Goal: Information Seeking & Learning: Learn about a topic

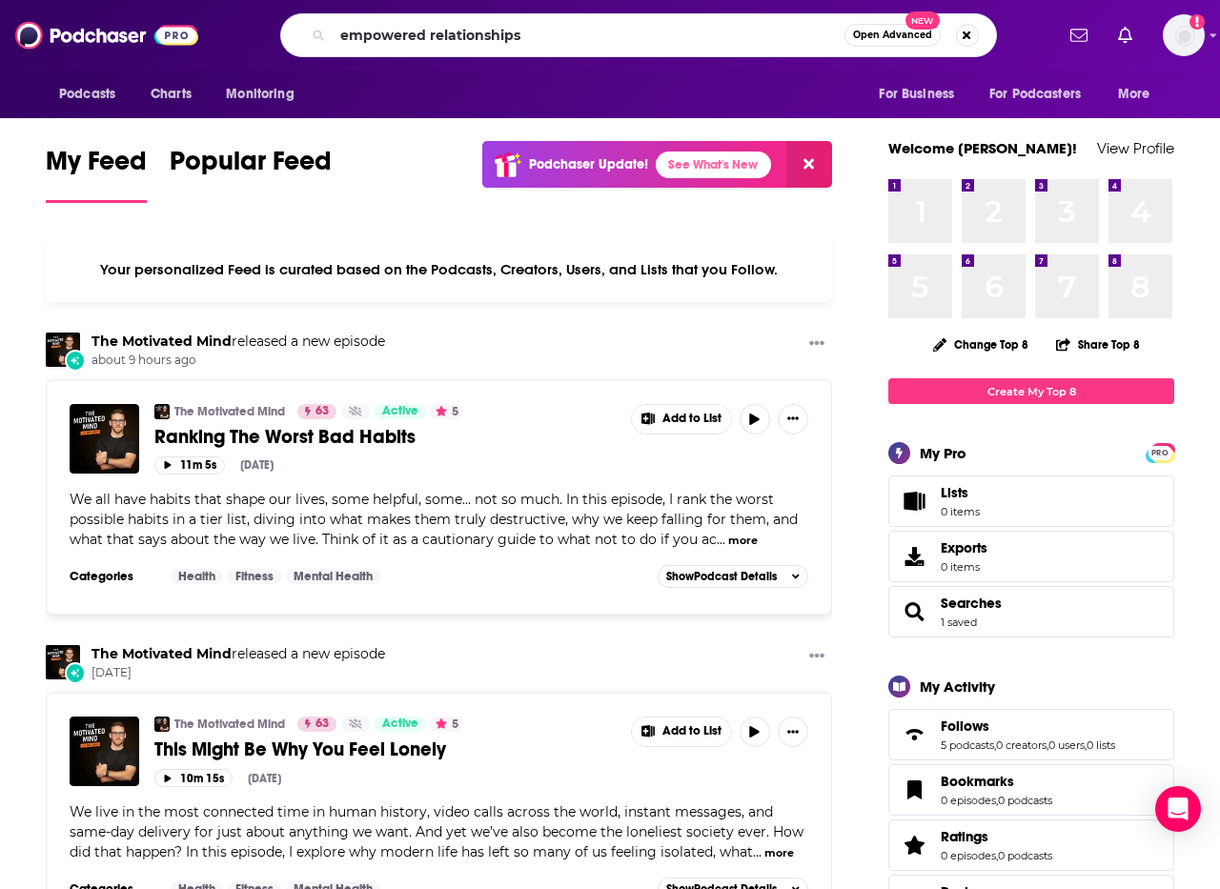
type input "empowered relationships"
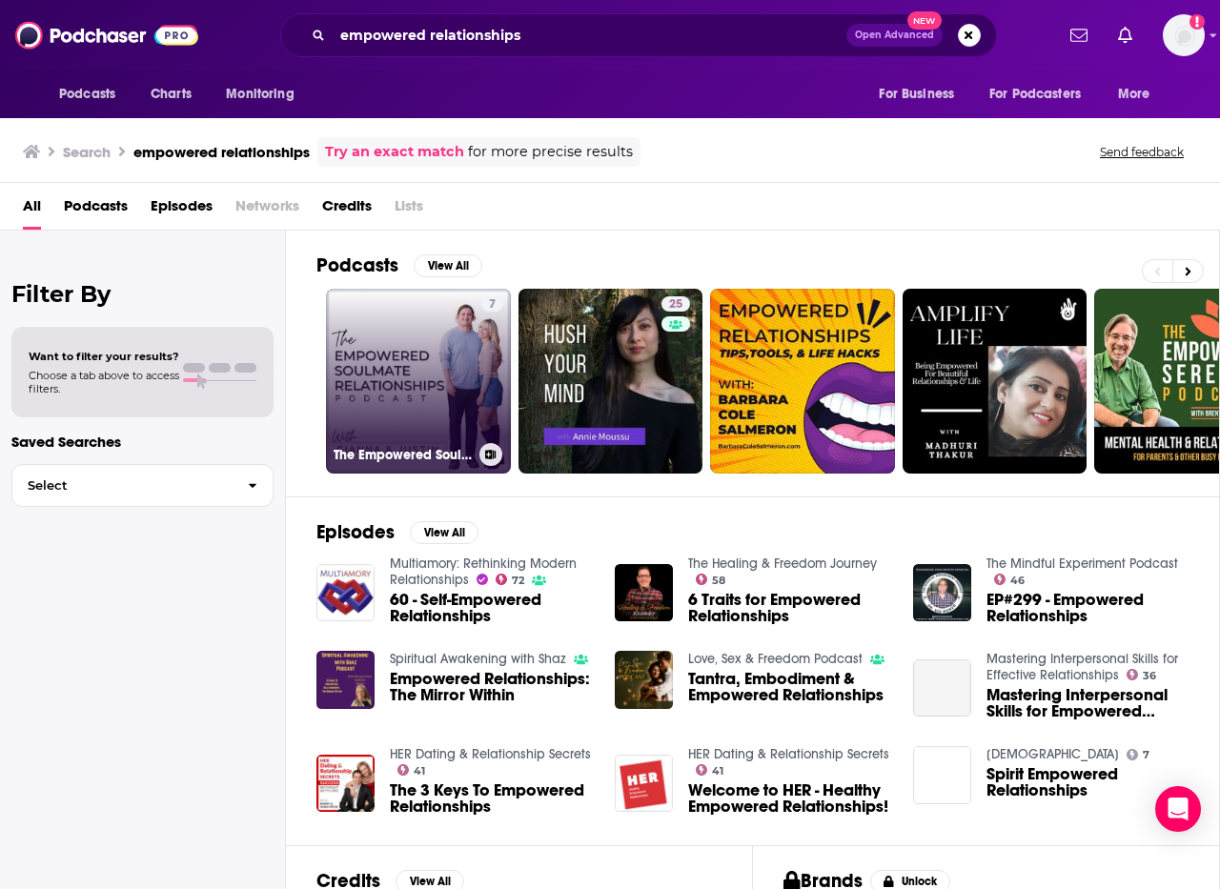
click at [456, 406] on link "7 The Empowered Soulmate Relationships Podcast" at bounding box center [418, 381] width 185 height 185
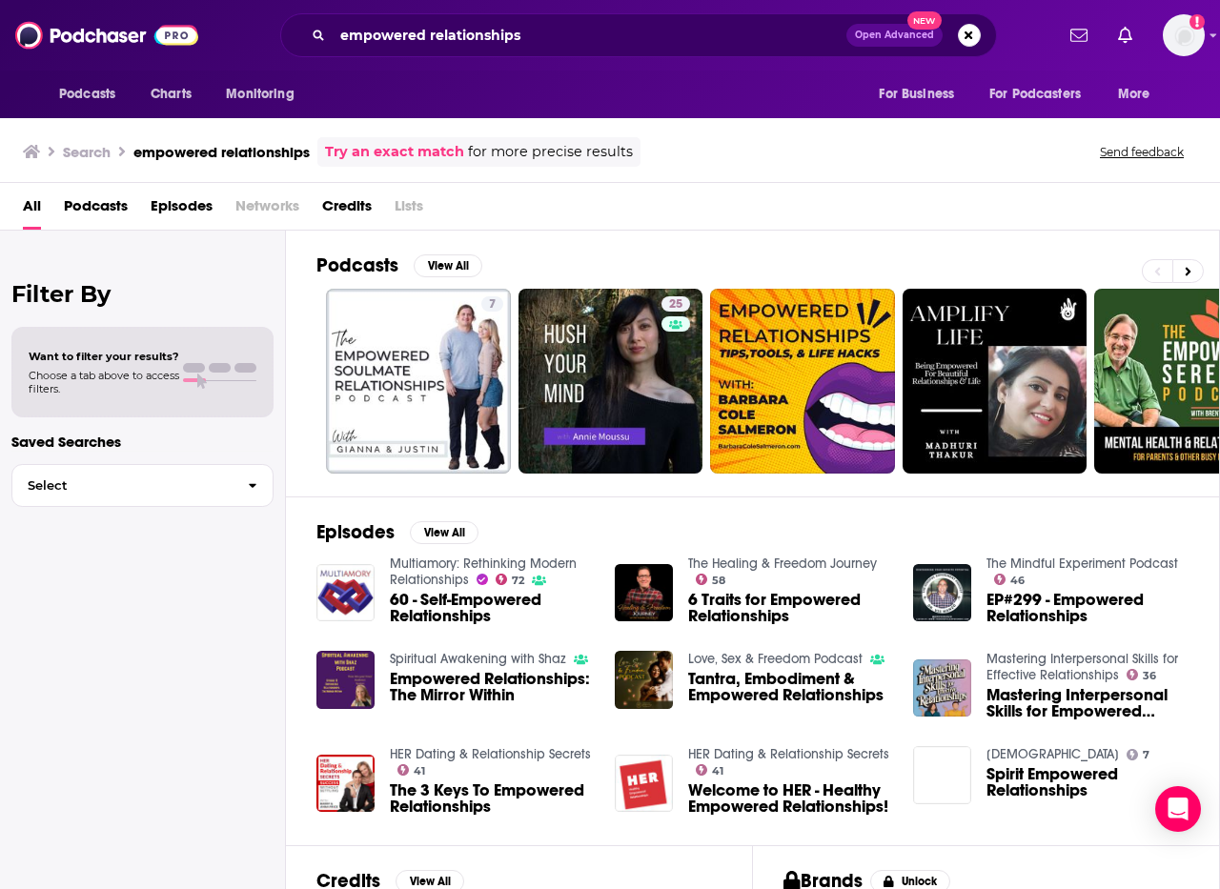
click at [584, 26] on div "empowered relationships Open Advanced New" at bounding box center [638, 35] width 717 height 44
click at [584, 26] on input "empowered relationships" at bounding box center [590, 35] width 514 height 30
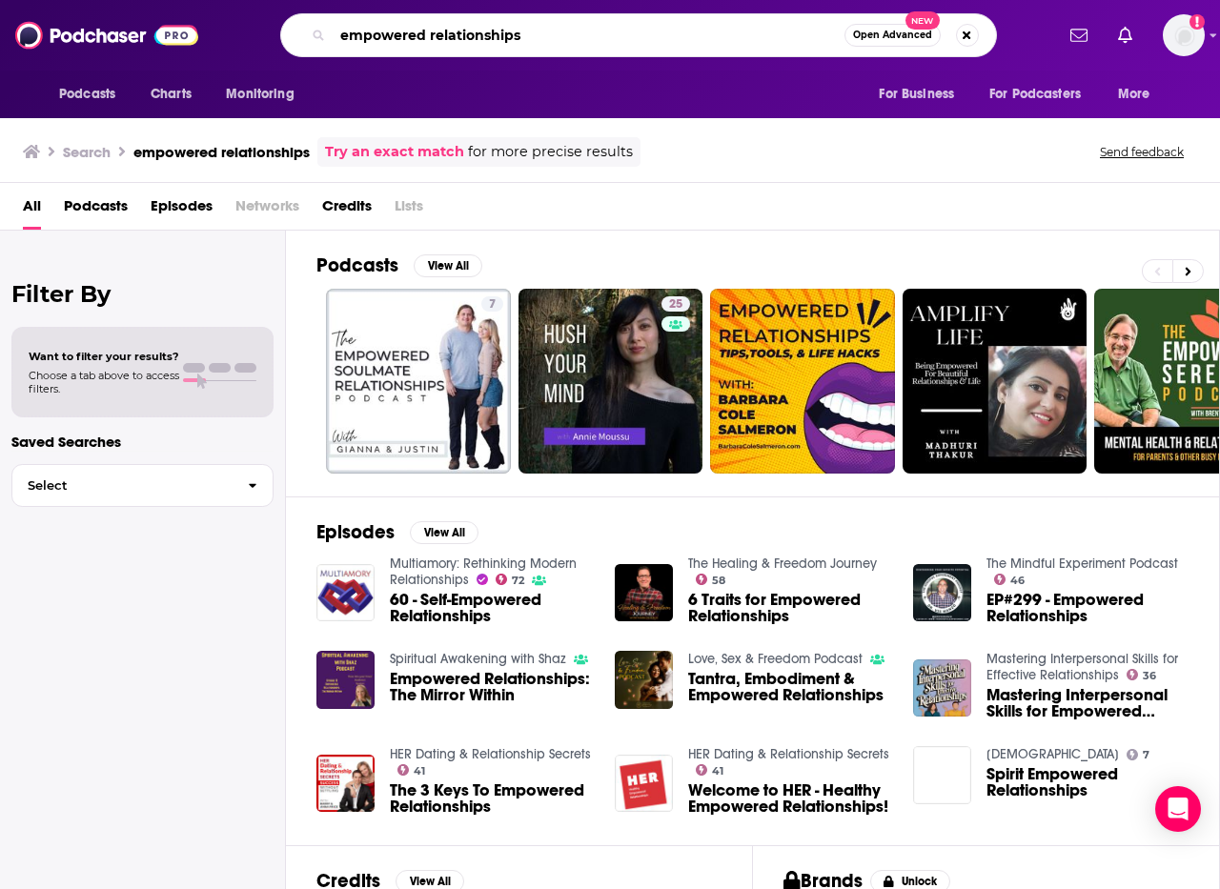
click at [588, 30] on input "empowered relationships" at bounding box center [589, 35] width 512 height 30
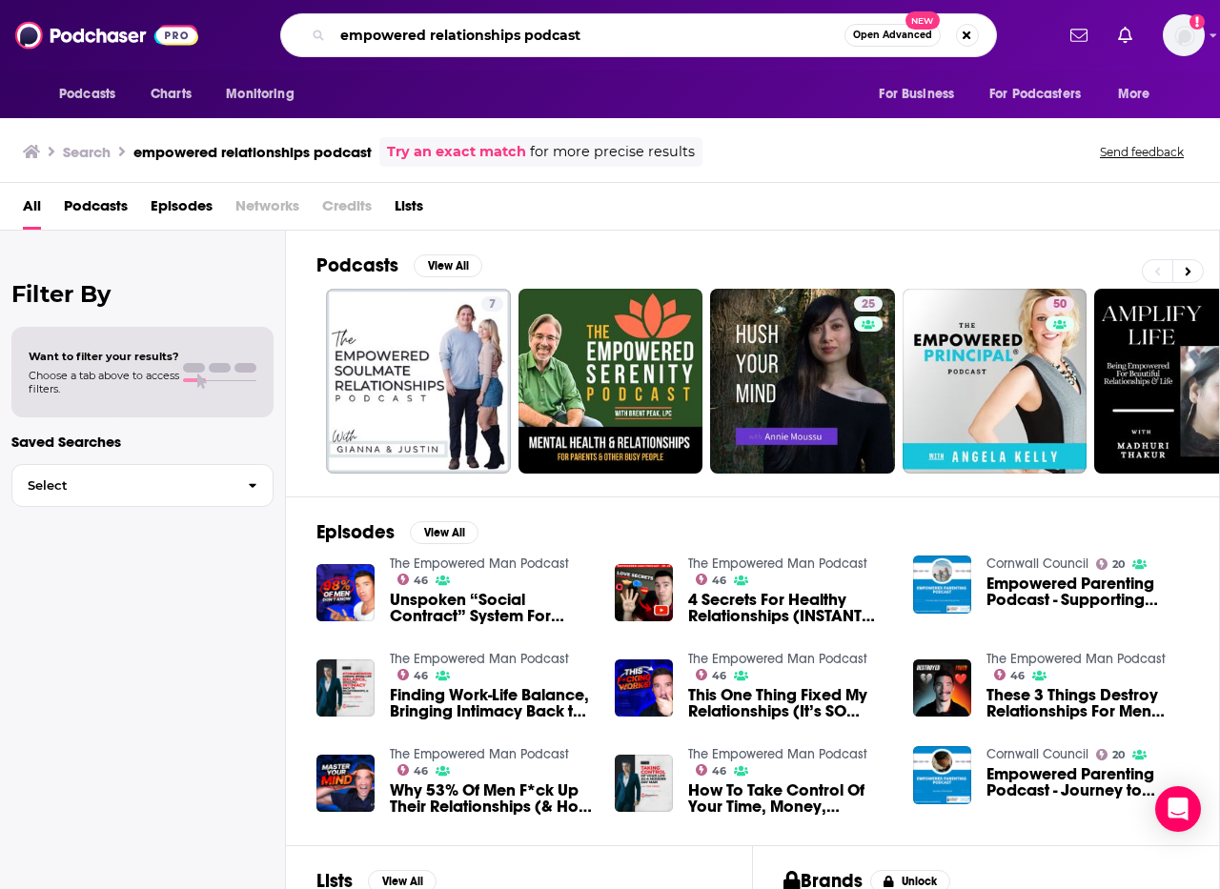
click at [405, 44] on input "empowered relationships podcast" at bounding box center [589, 35] width 512 height 30
click at [404, 44] on input "empowered relationships podcast" at bounding box center [589, 35] width 512 height 30
type input "the freemans"
